Goal: Ask a question: Seek information or help from site administrators or community

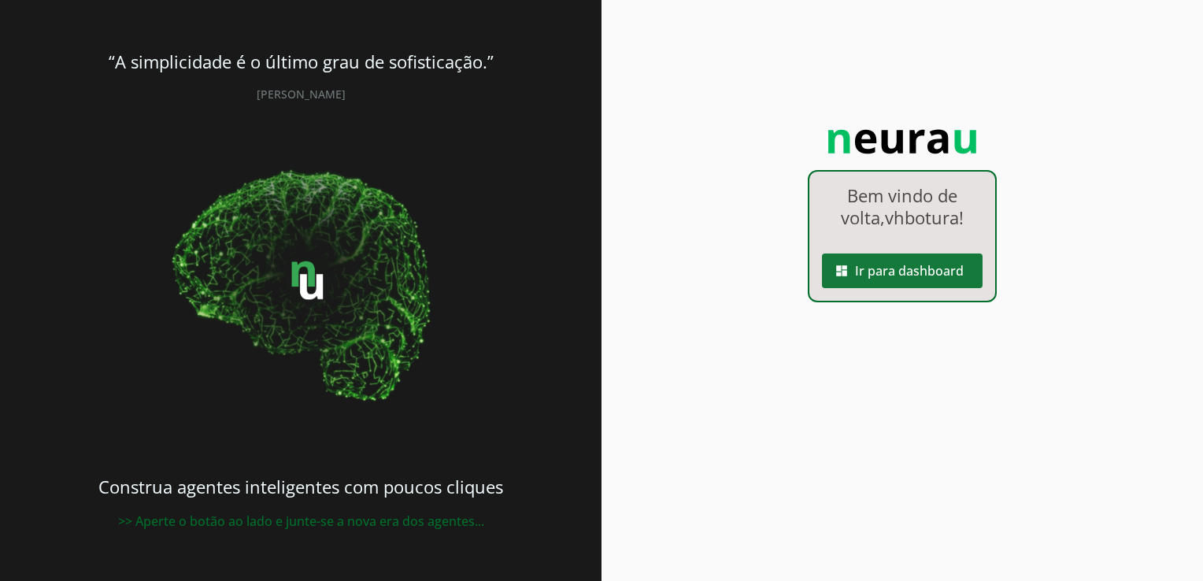
drag, startPoint x: 0, startPoint y: 0, endPoint x: 884, endPoint y: 273, distance: 924.8
click at [884, 273] on span at bounding box center [902, 271] width 161 height 38
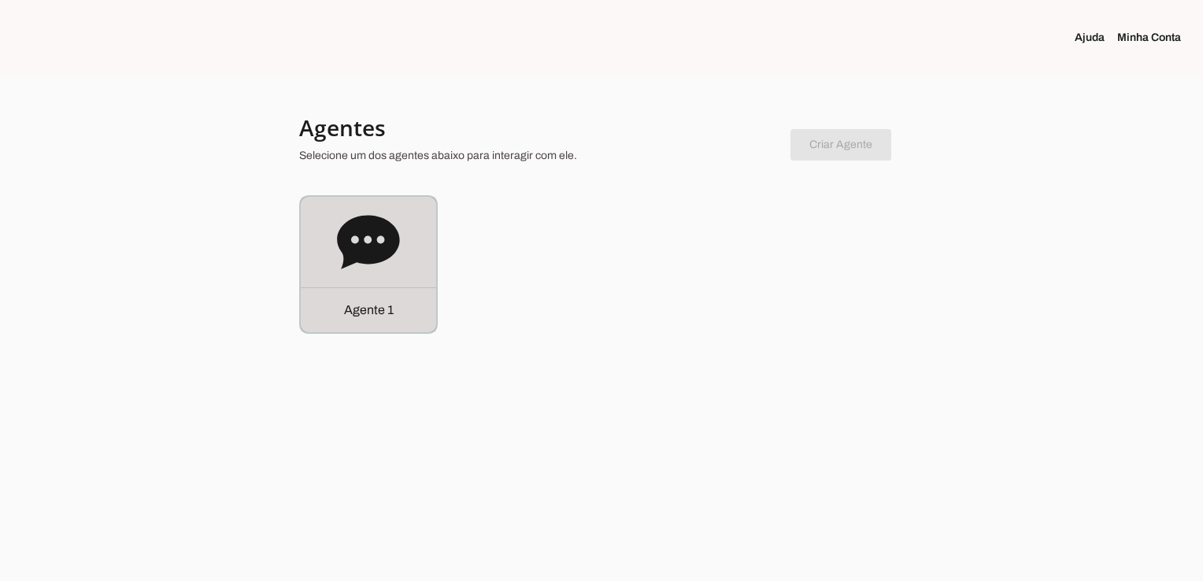
click at [321, 225] on div "Agente 1" at bounding box center [368, 264] width 135 height 135
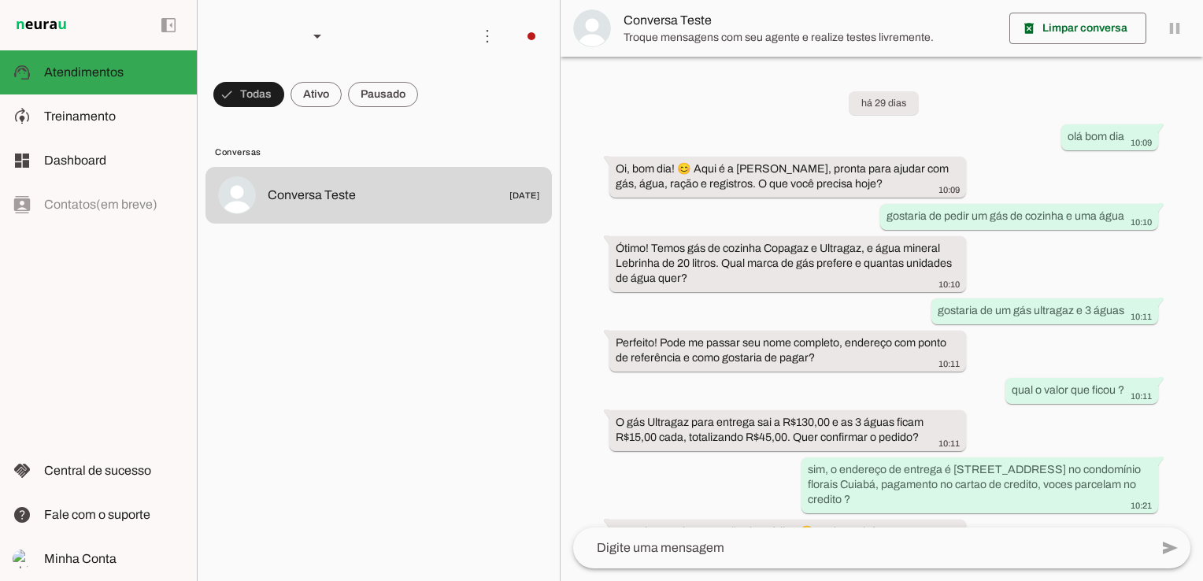
scroll to position [661, 0]
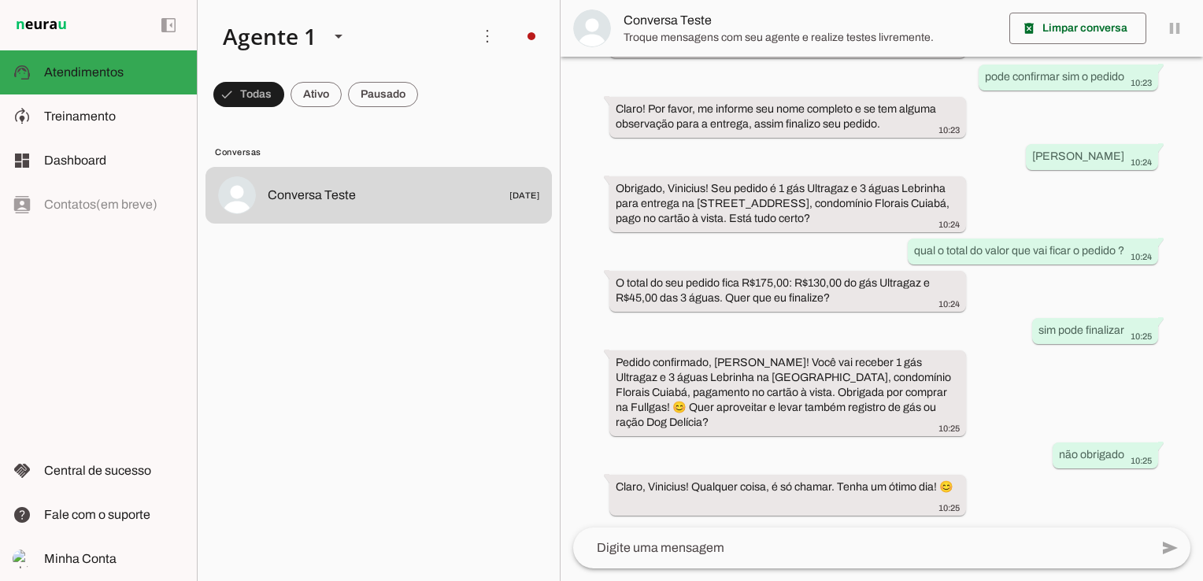
scroll to position [661, 0]
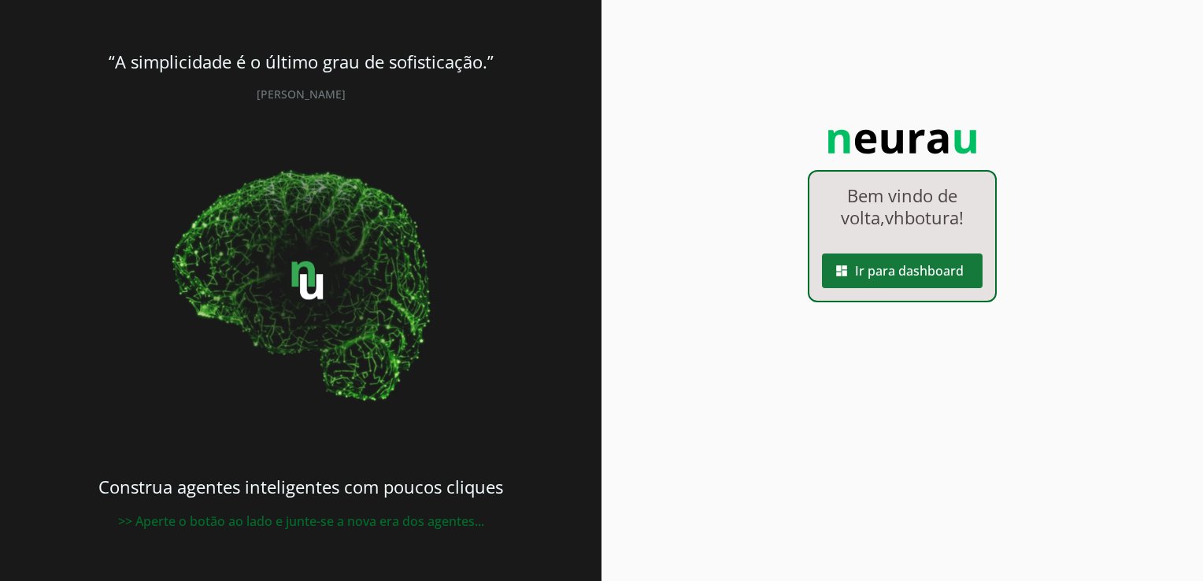
click at [917, 263] on span at bounding box center [902, 271] width 161 height 38
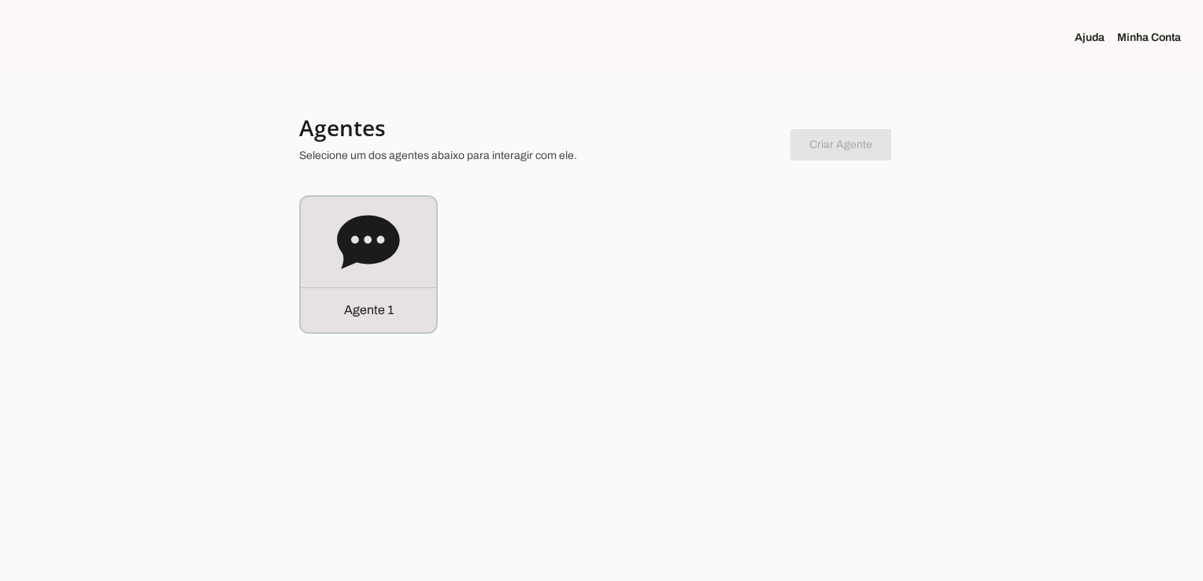
click at [1131, 34] on link "Minha Conta" at bounding box center [1155, 38] width 76 height 16
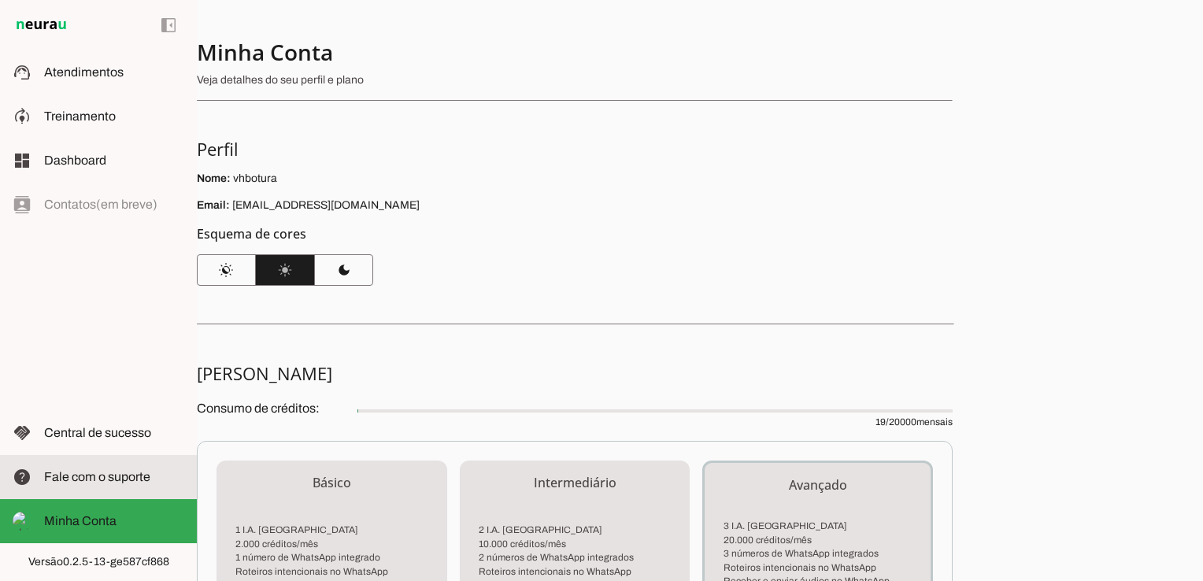
click at [117, 480] on span "Fale com o suporte" at bounding box center [97, 476] width 106 height 13
click at [47, 24] on img at bounding box center [41, 25] width 57 height 19
